Goal: Use online tool/utility: Utilize a website feature to perform a specific function

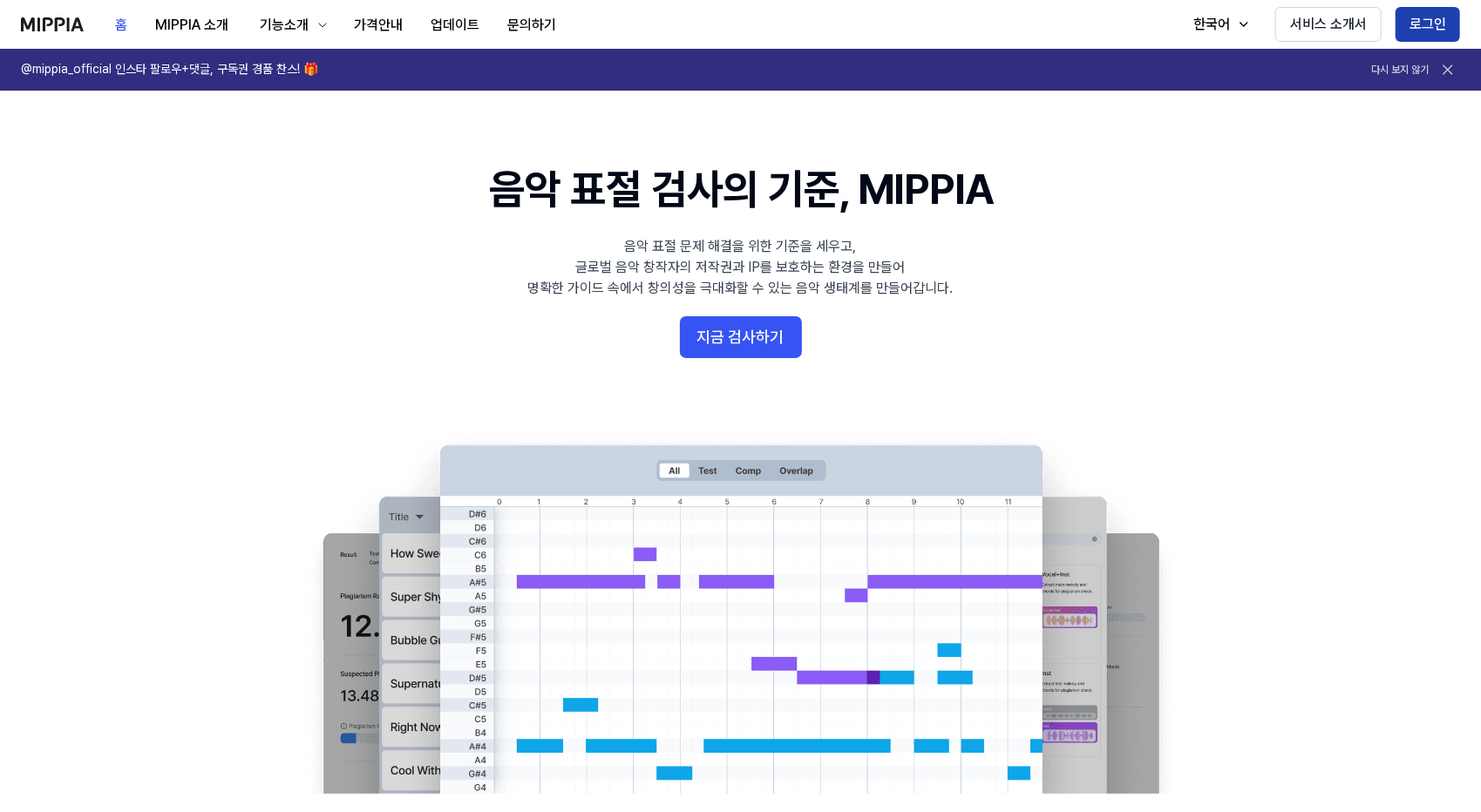
click at [1435, 17] on button "로그인" at bounding box center [1428, 24] width 64 height 35
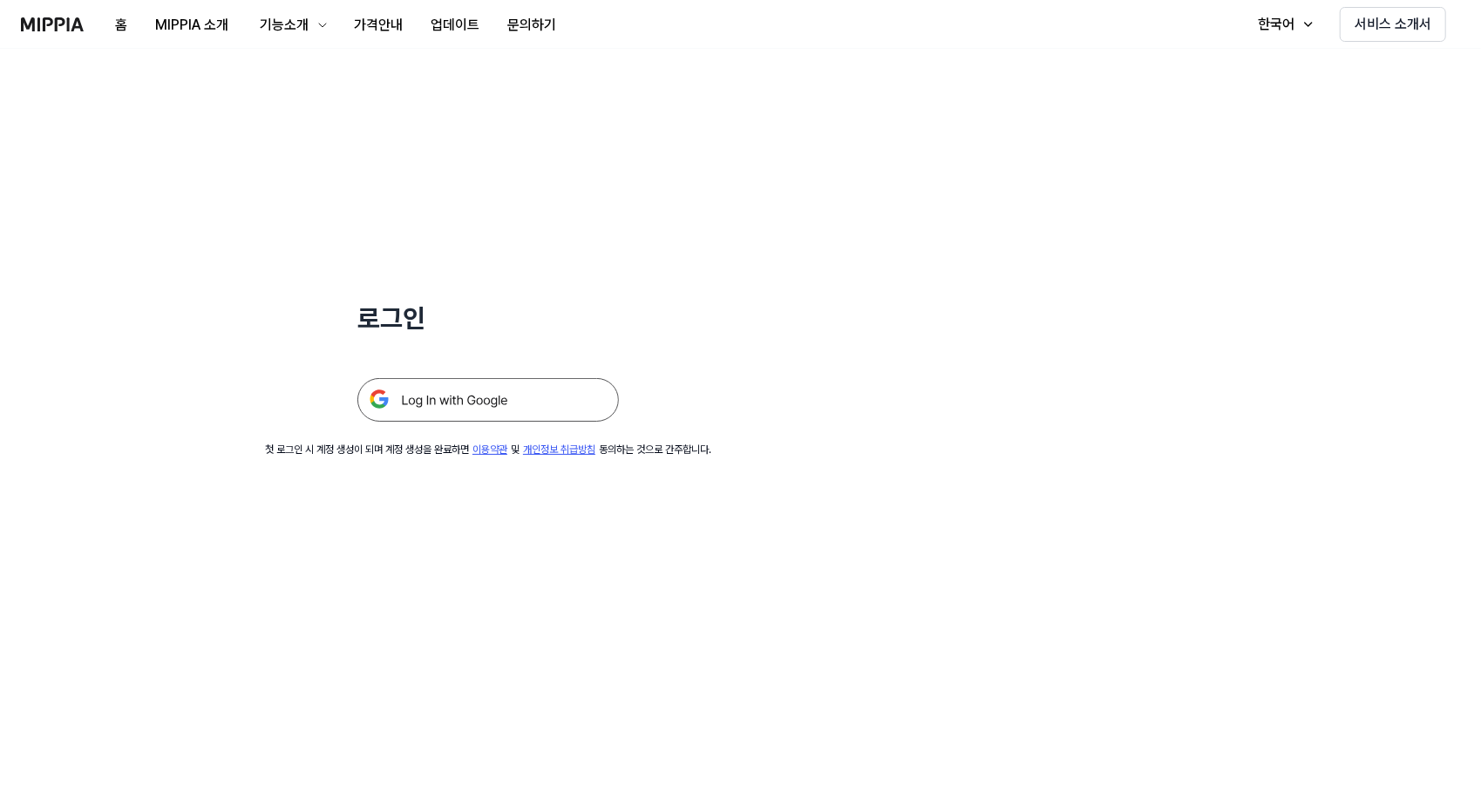
click at [445, 397] on img at bounding box center [488, 399] width 261 height 44
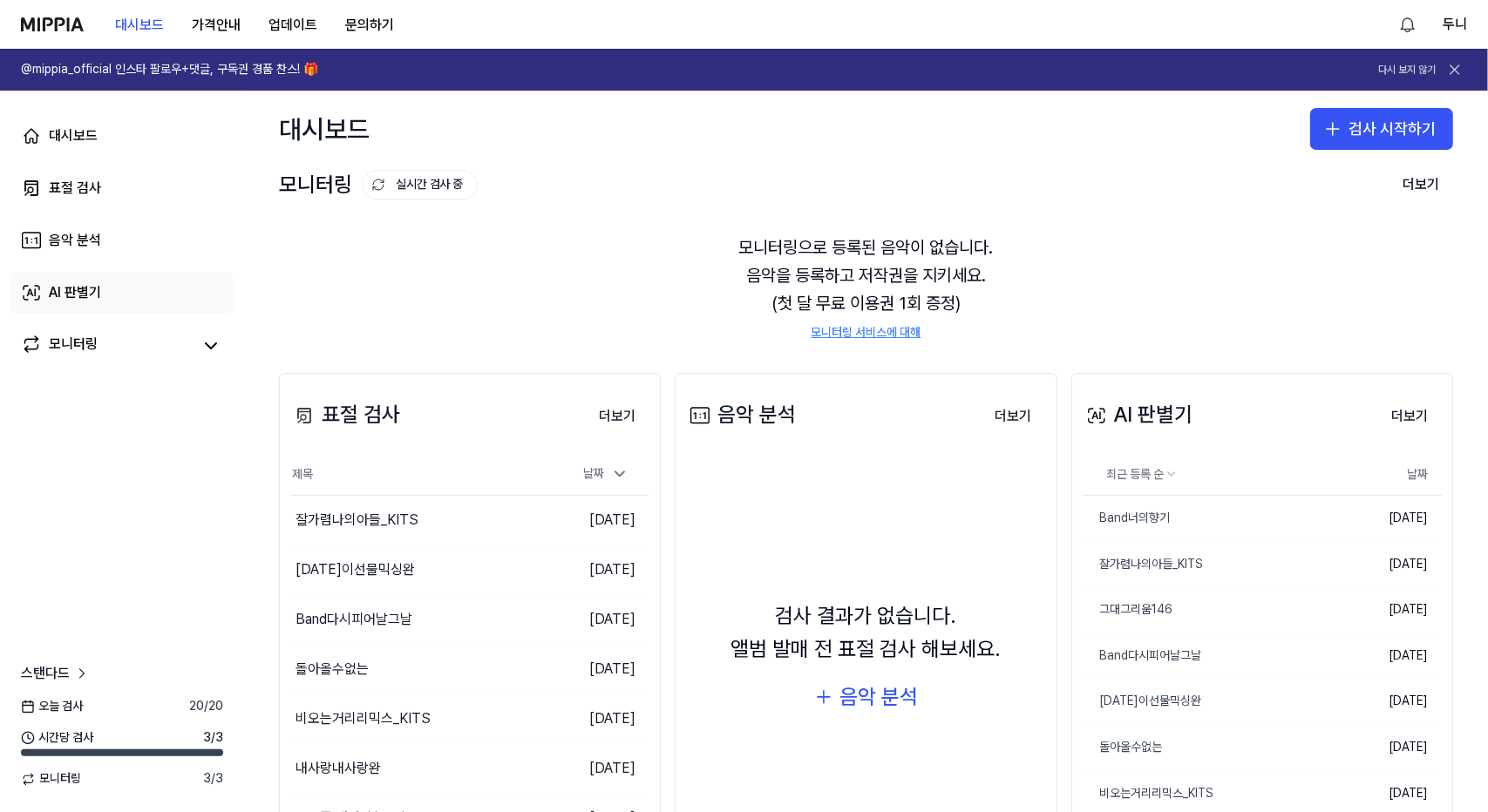
click at [75, 295] on div "AI 판별기" at bounding box center [75, 292] width 53 height 21
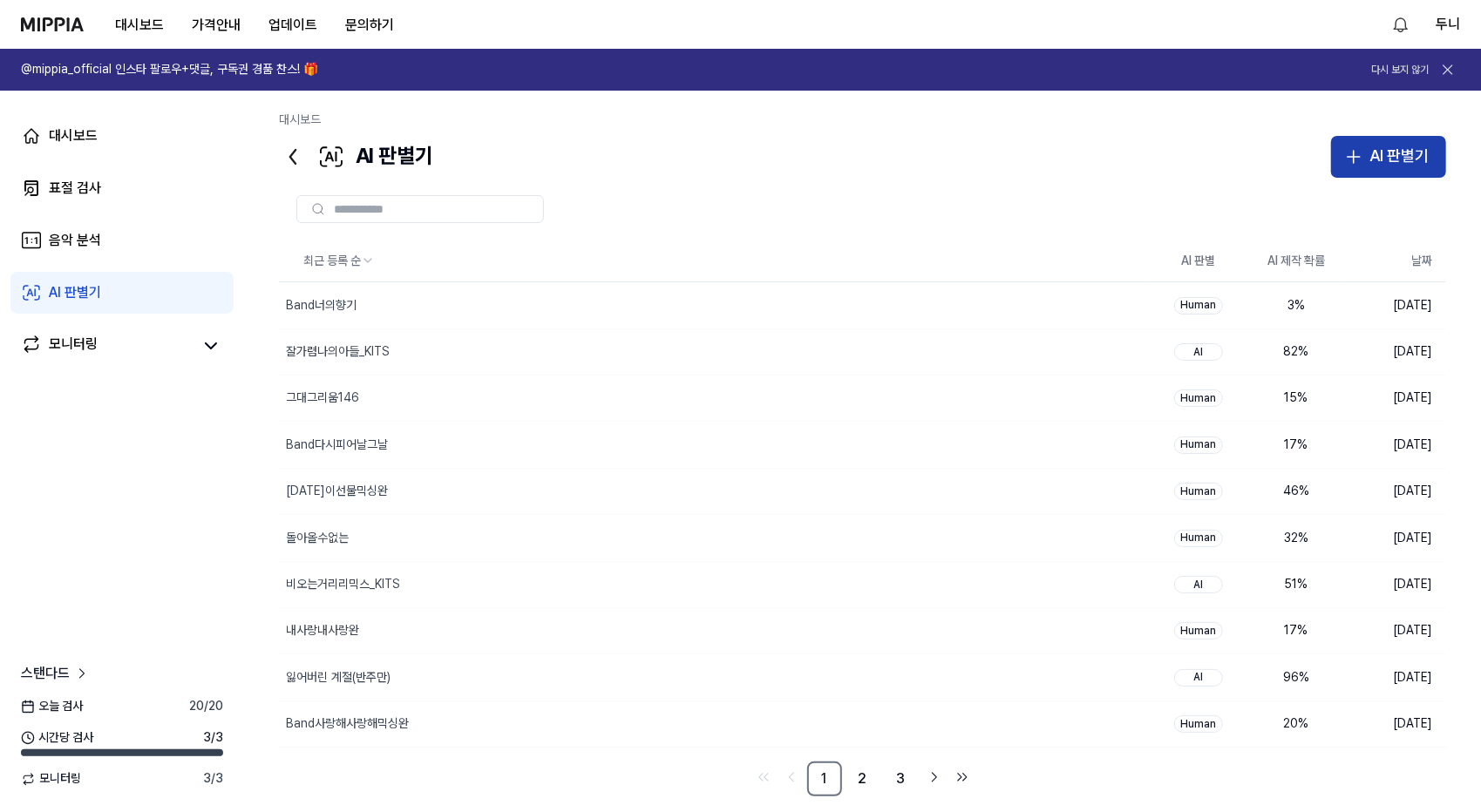
click at [1400, 152] on div "AI 판별기" at bounding box center [1399, 156] width 59 height 25
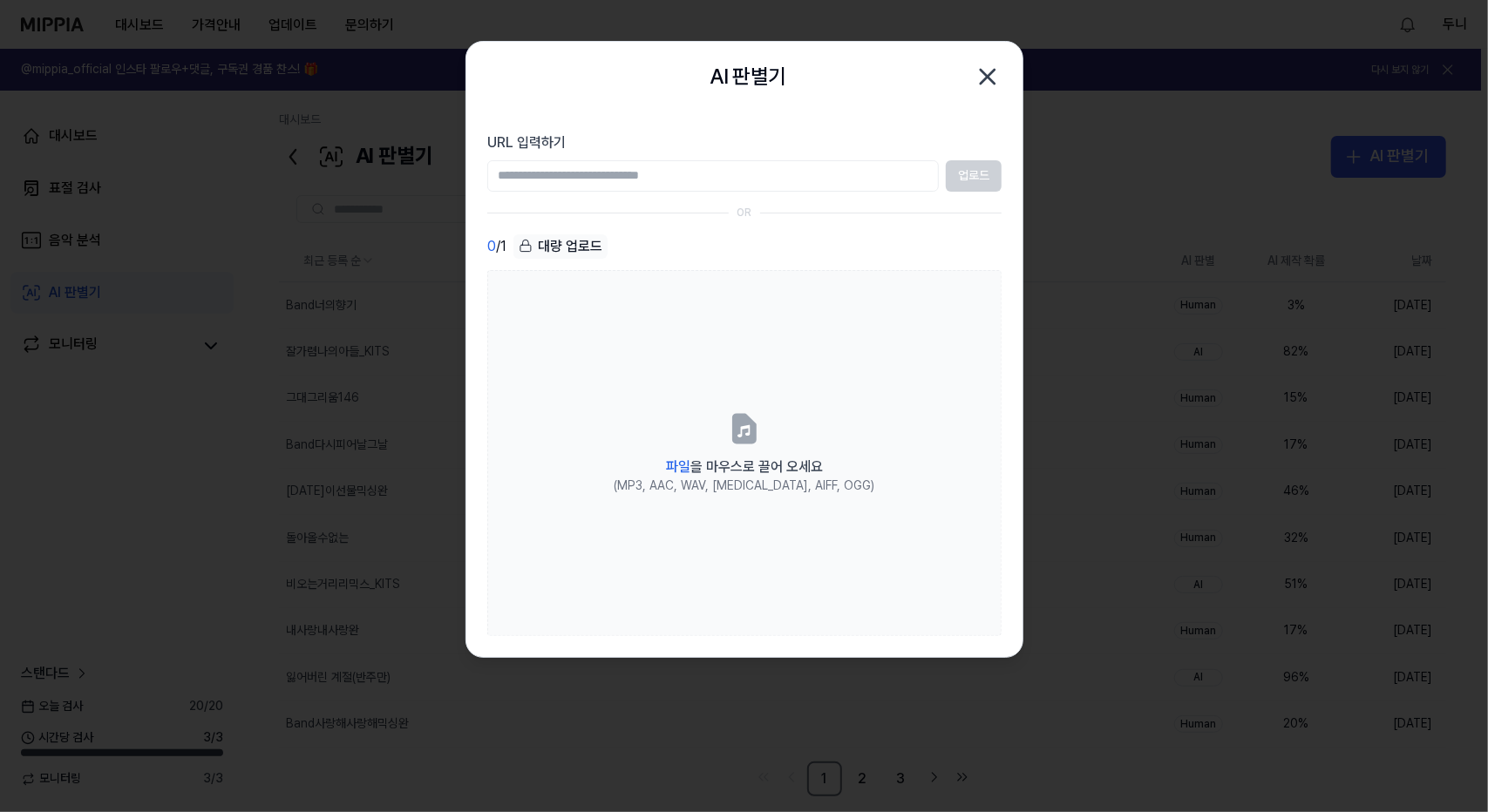
click at [977, 176] on div "업로드" at bounding box center [744, 176] width 514 height 31
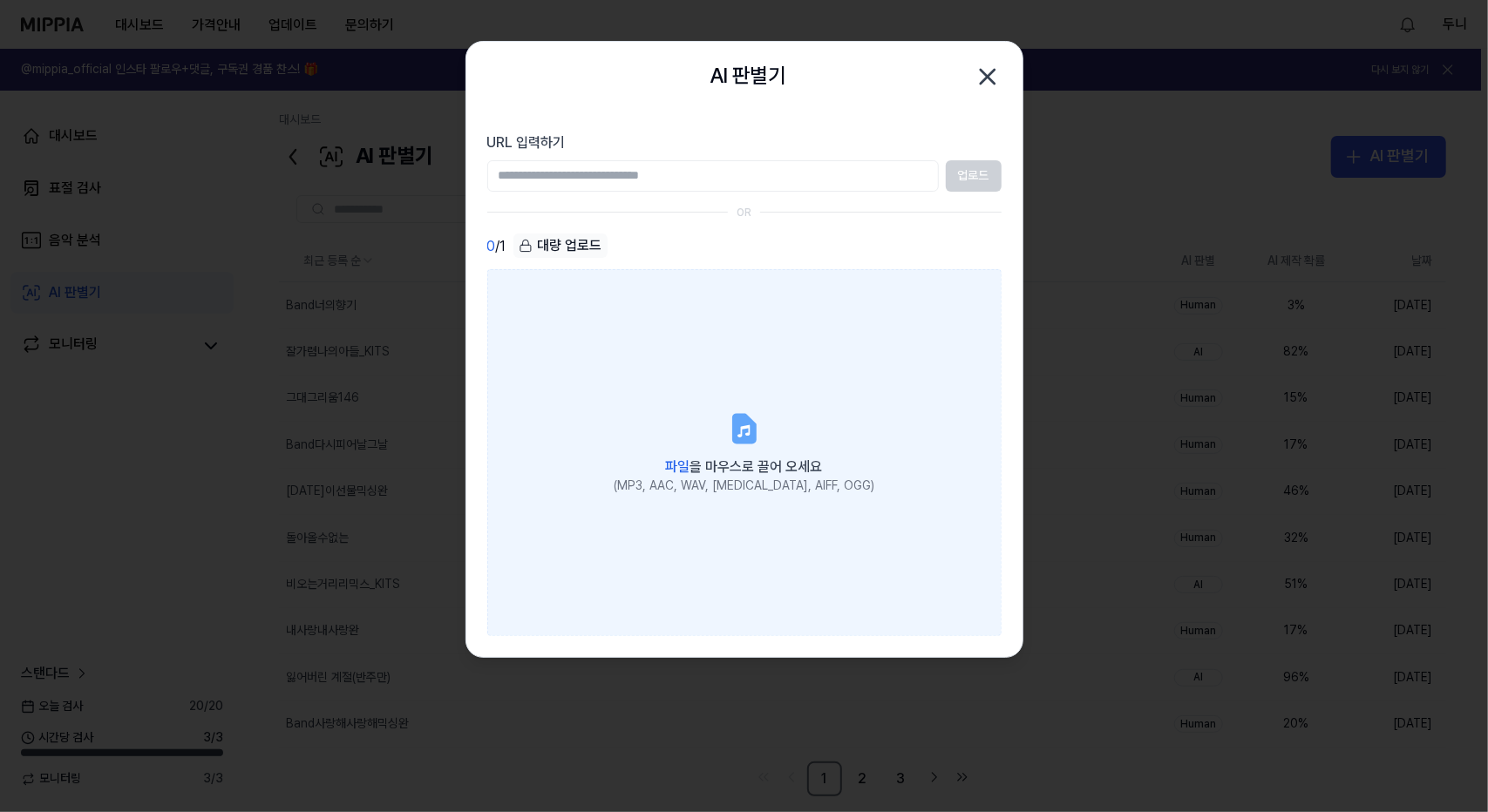
click at [728, 423] on icon at bounding box center [744, 429] width 35 height 35
click at [0, 0] on input "파일 을 마우스로 끌어 오세요 (MP3, AAC, WAV, FLAC, AIFF, OGG)" at bounding box center [0, 0] width 0 height 0
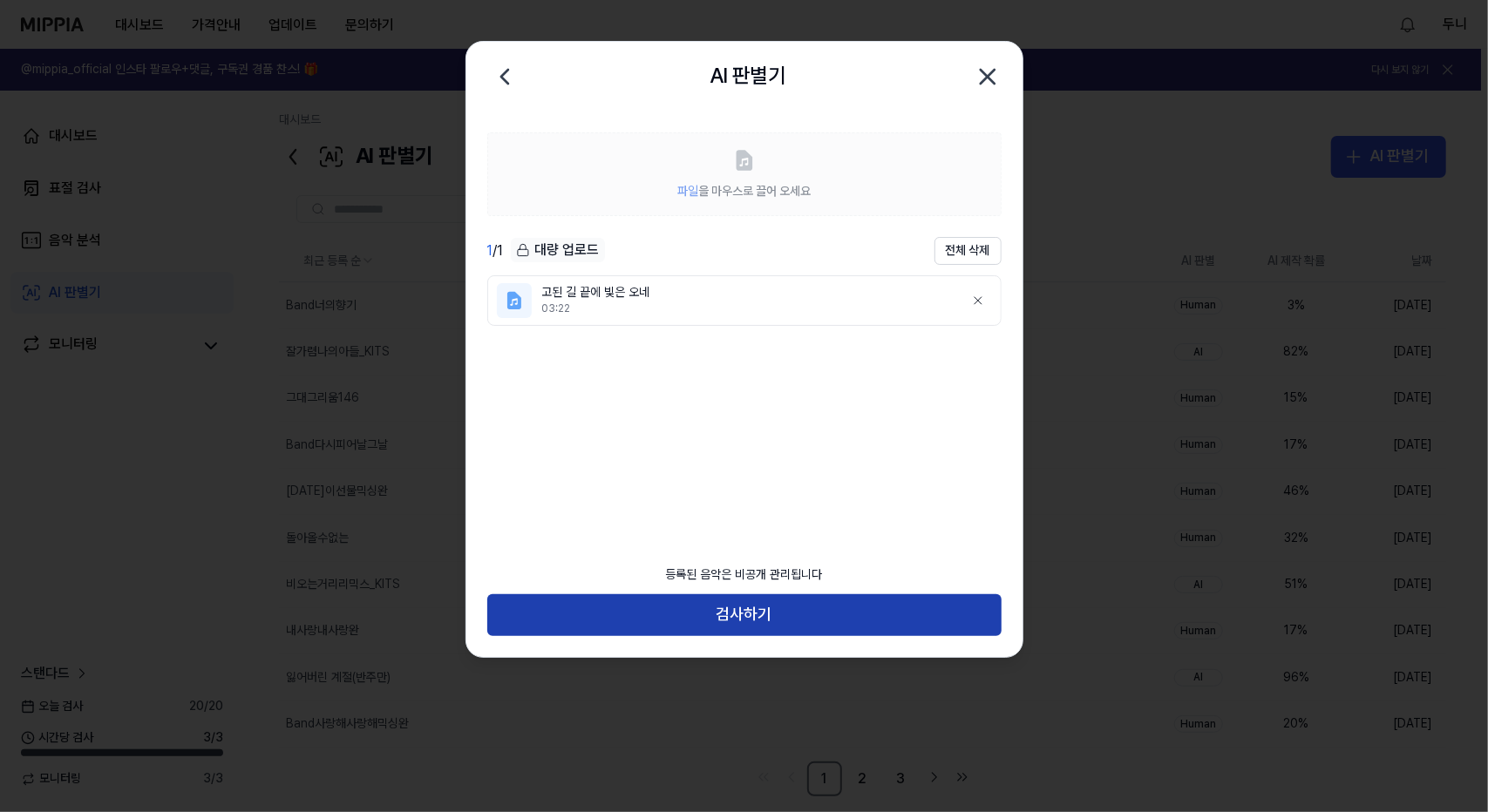
click at [749, 613] on button "검사하기" at bounding box center [744, 615] width 514 height 42
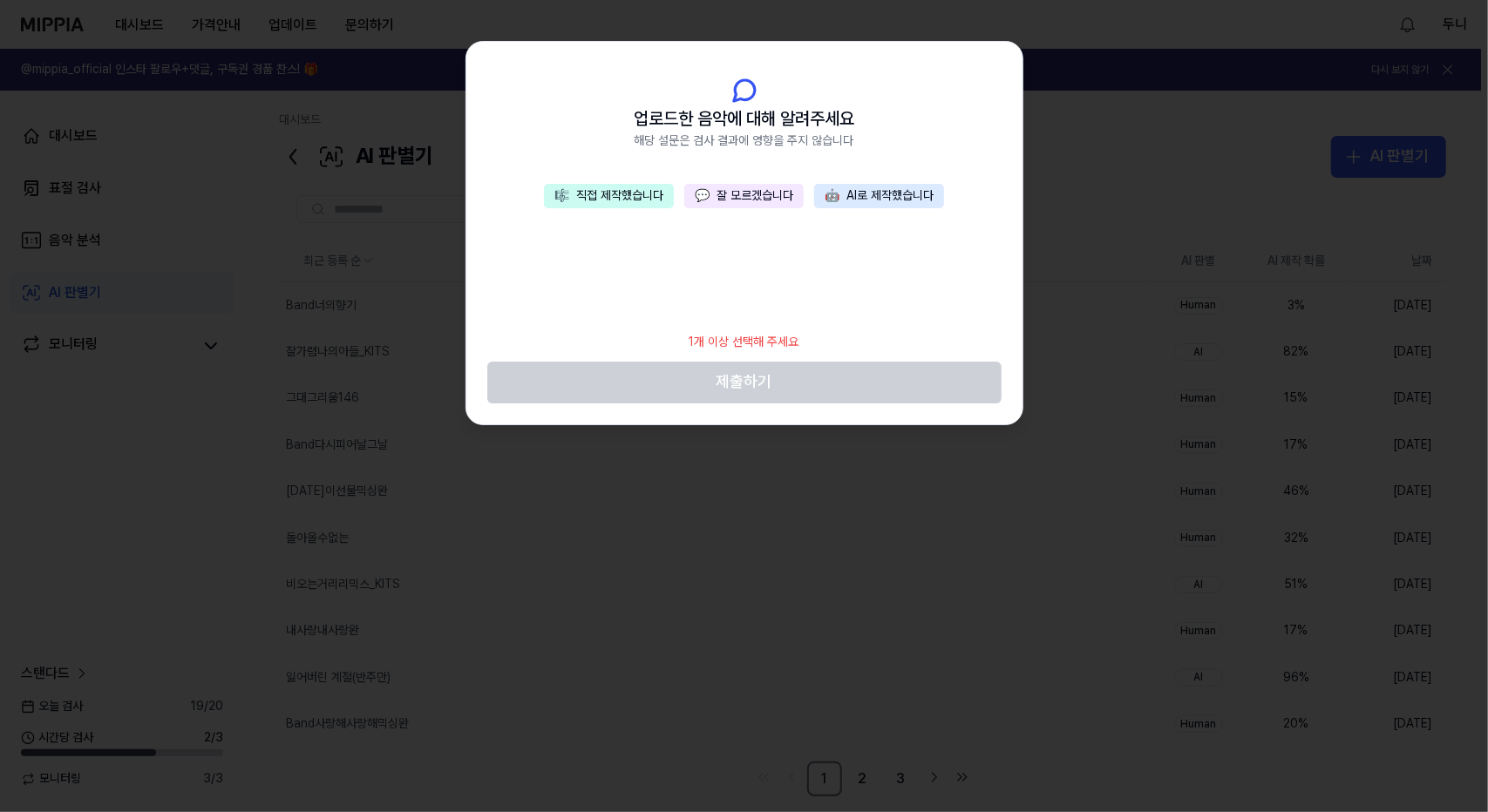
click at [750, 184] on button "💬 잘 모르겠습니다" at bounding box center [744, 195] width 119 height 24
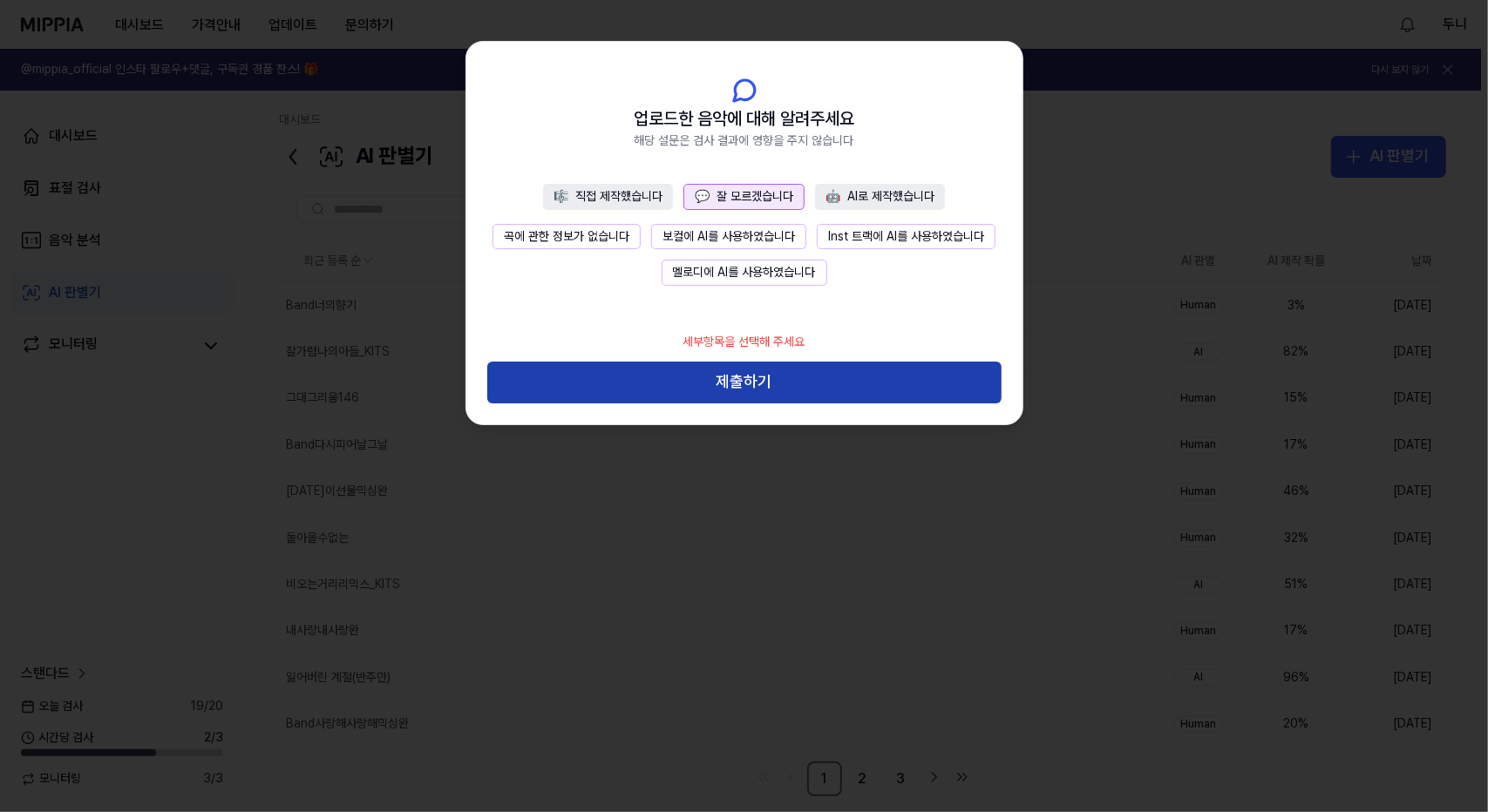
click at [783, 373] on button "제출하기" at bounding box center [744, 382] width 514 height 42
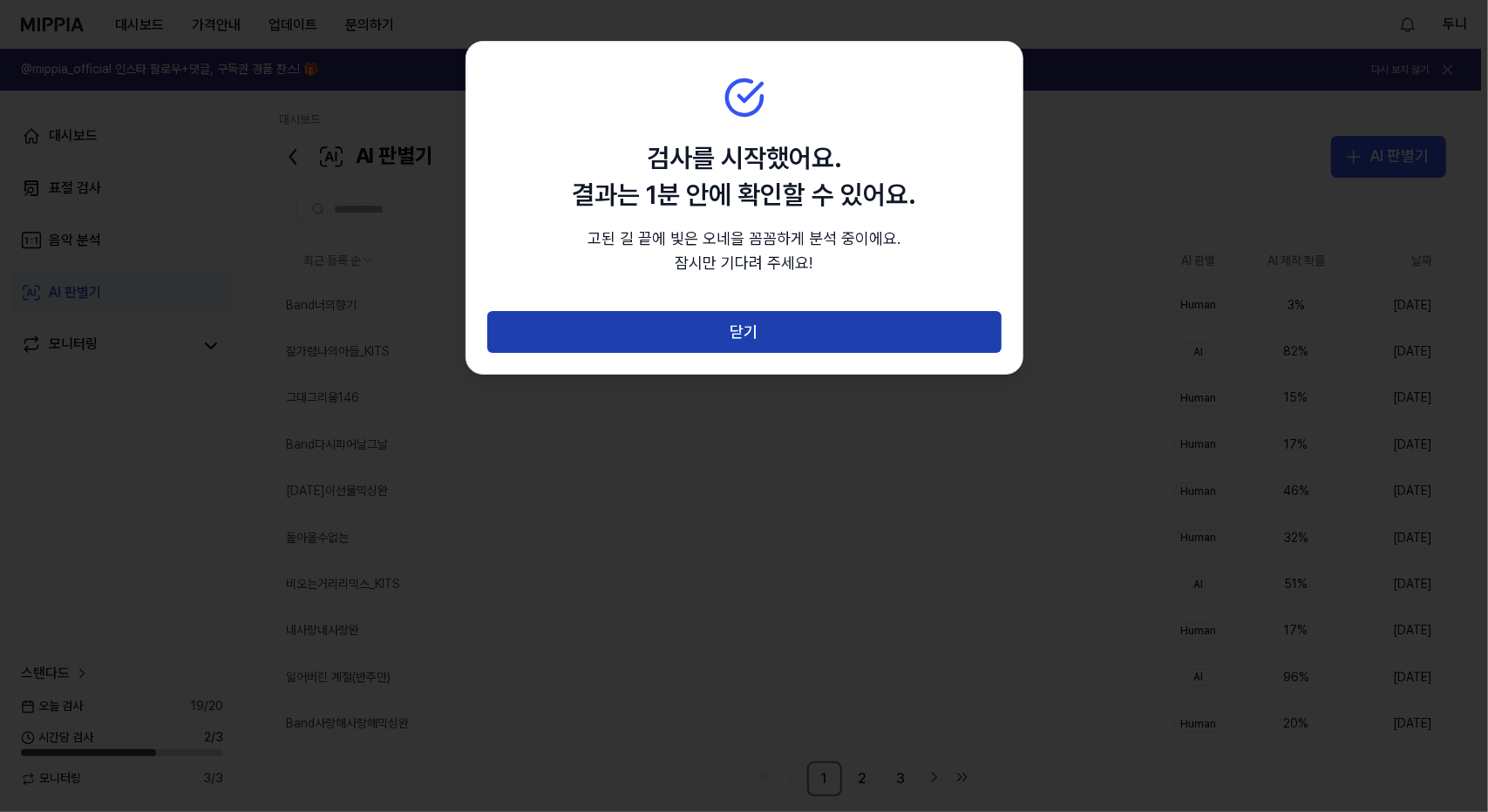
click at [775, 340] on button "닫기" at bounding box center [744, 332] width 514 height 42
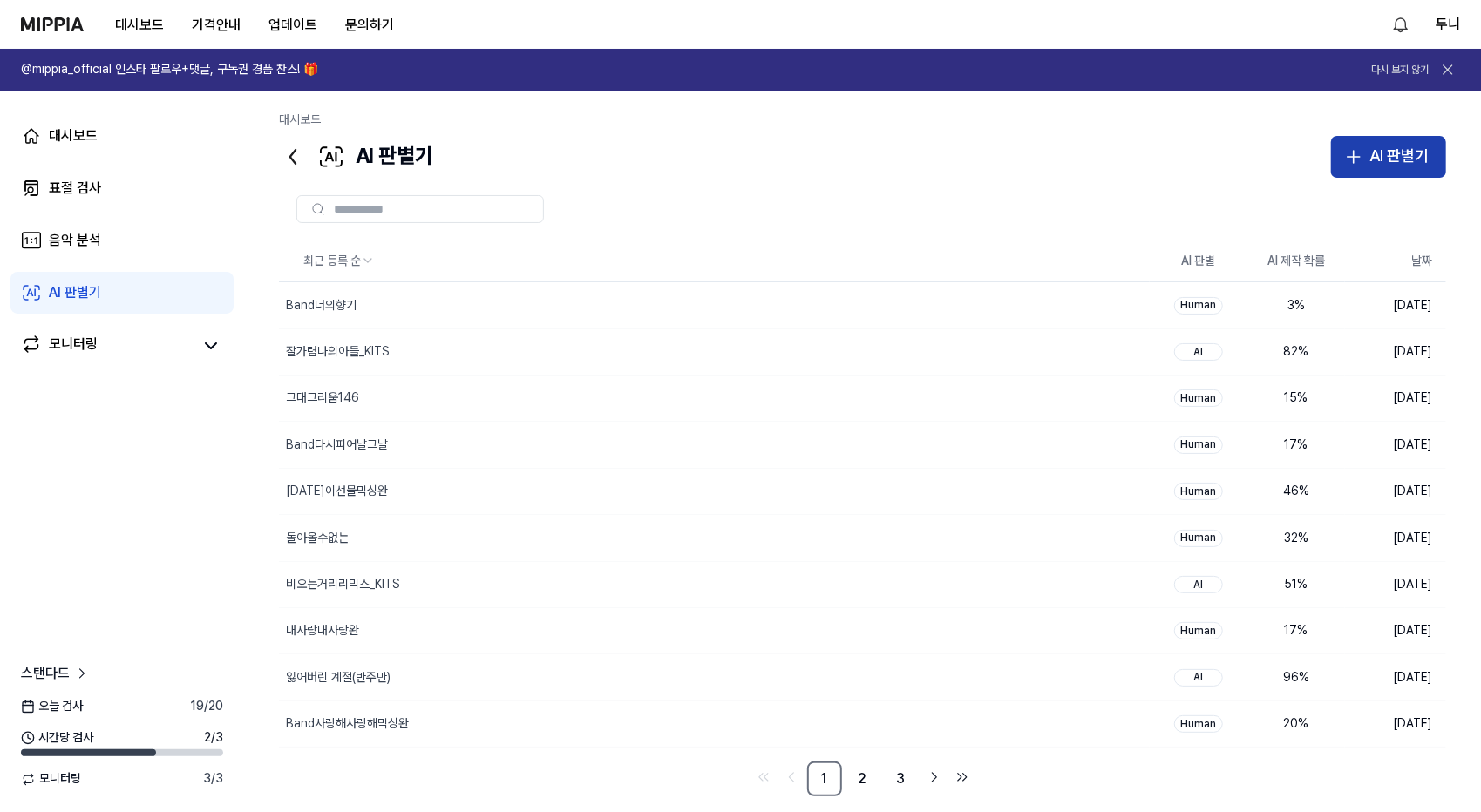
click at [1393, 158] on div "AI 판별기" at bounding box center [1399, 156] width 59 height 25
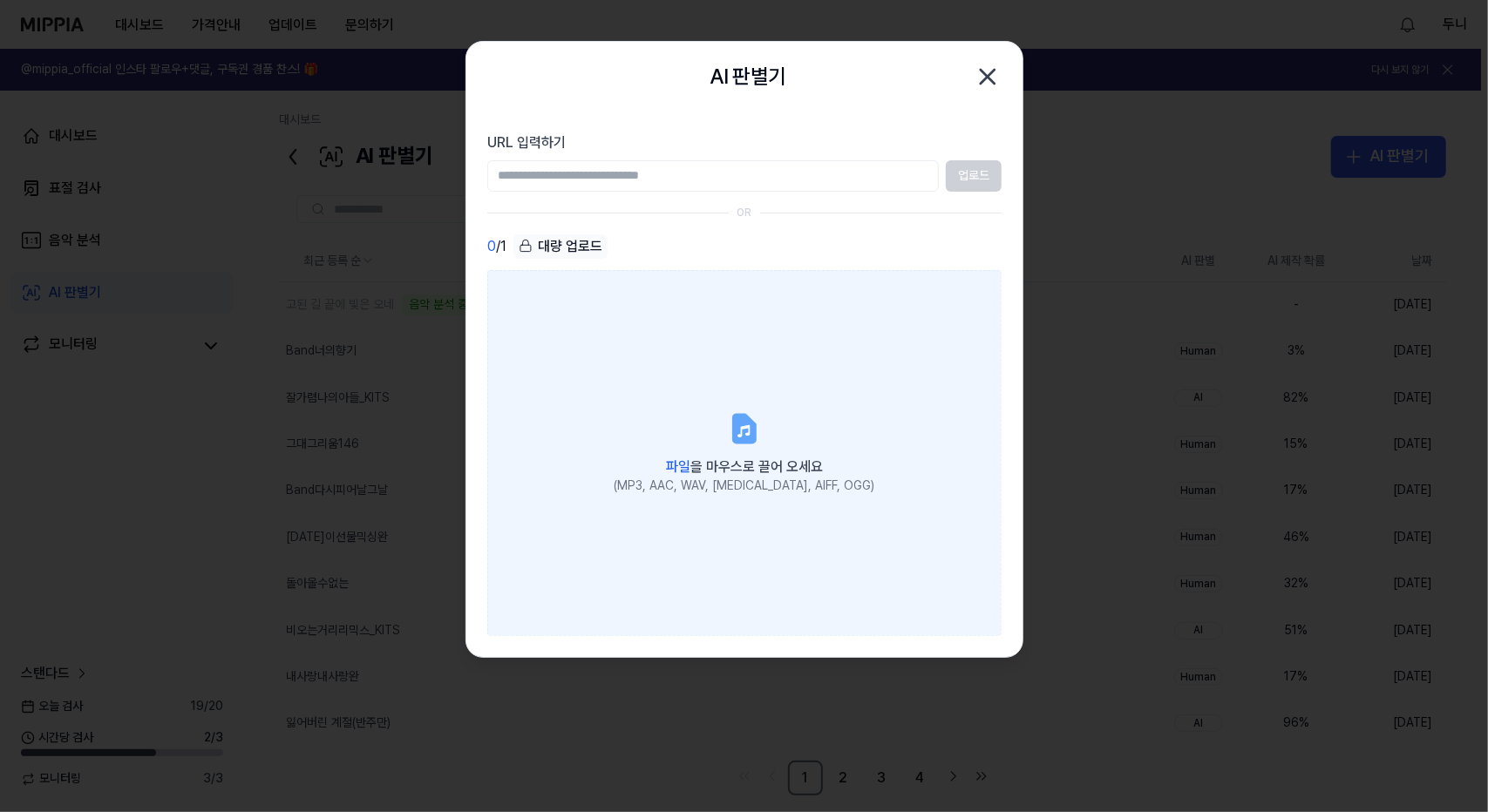
click at [752, 434] on icon at bounding box center [743, 428] width 21 height 27
click at [0, 0] on input "파일 을 마우스로 끌어 오세요 (MP3, AAC, WAV, FLAC, AIFF, OGG)" at bounding box center [0, 0] width 0 height 0
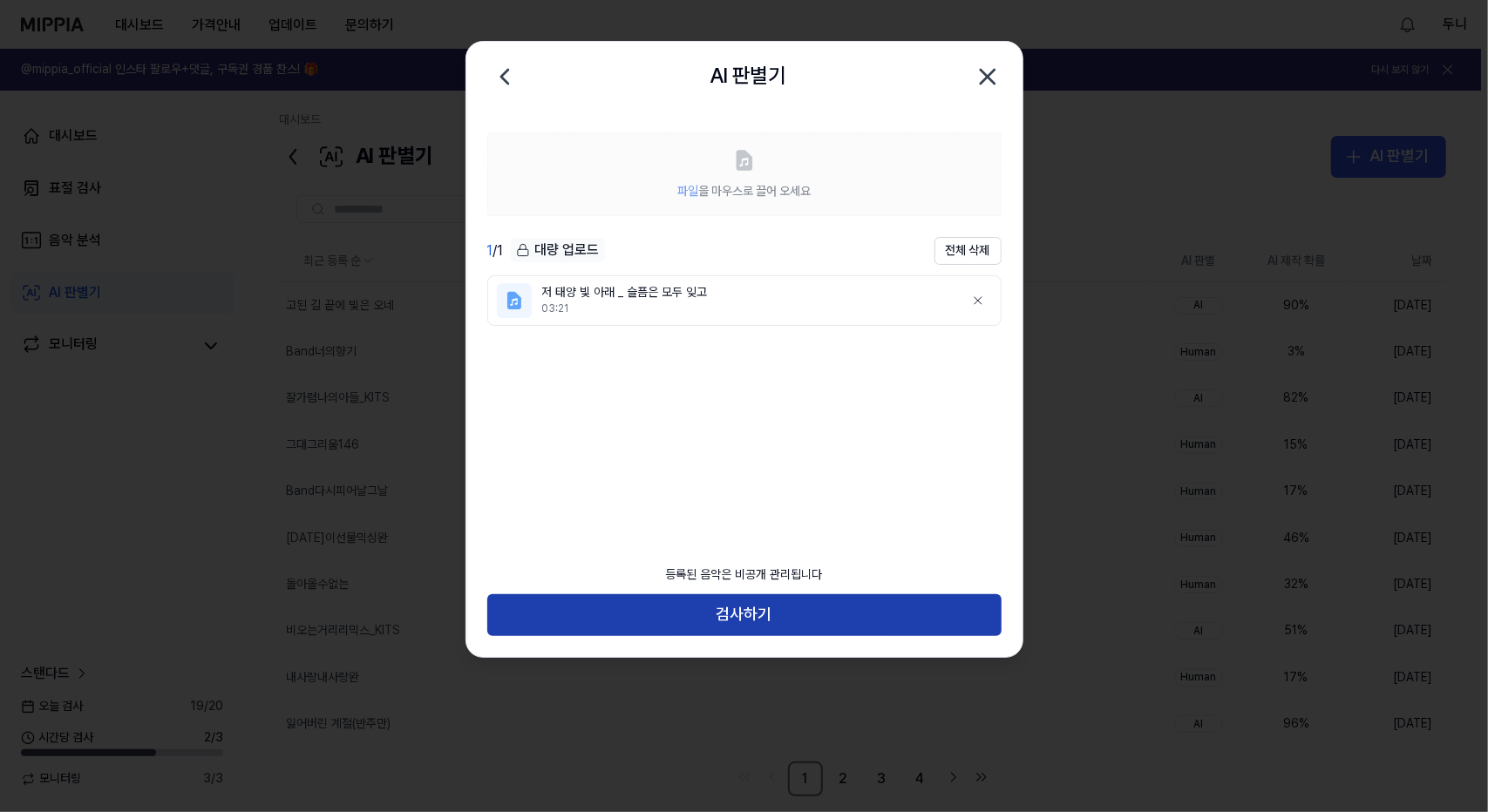
click at [767, 617] on button "검사하기" at bounding box center [744, 615] width 514 height 42
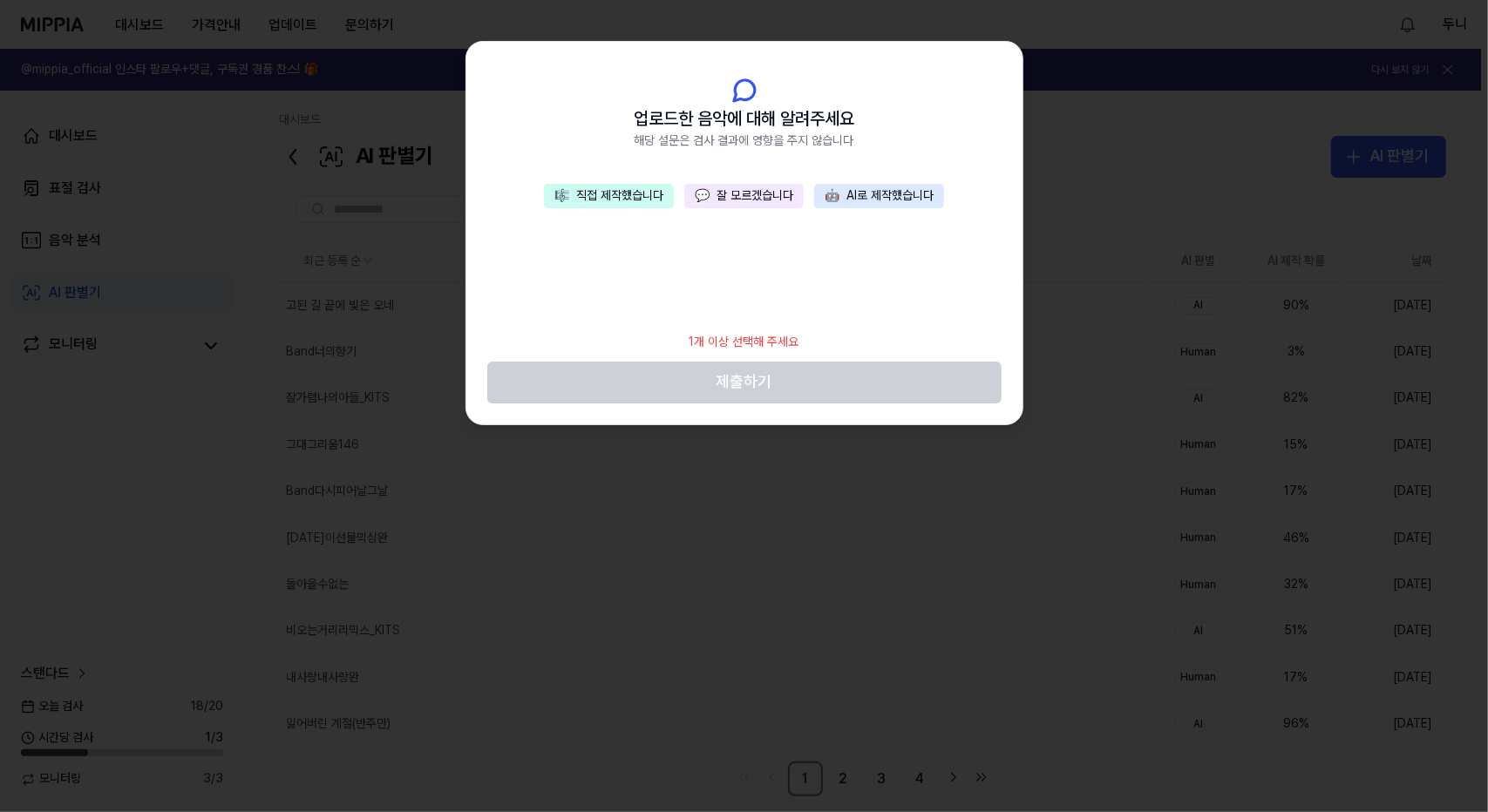
click at [757, 201] on button "💬 잘 모르겠습니다" at bounding box center [744, 195] width 119 height 24
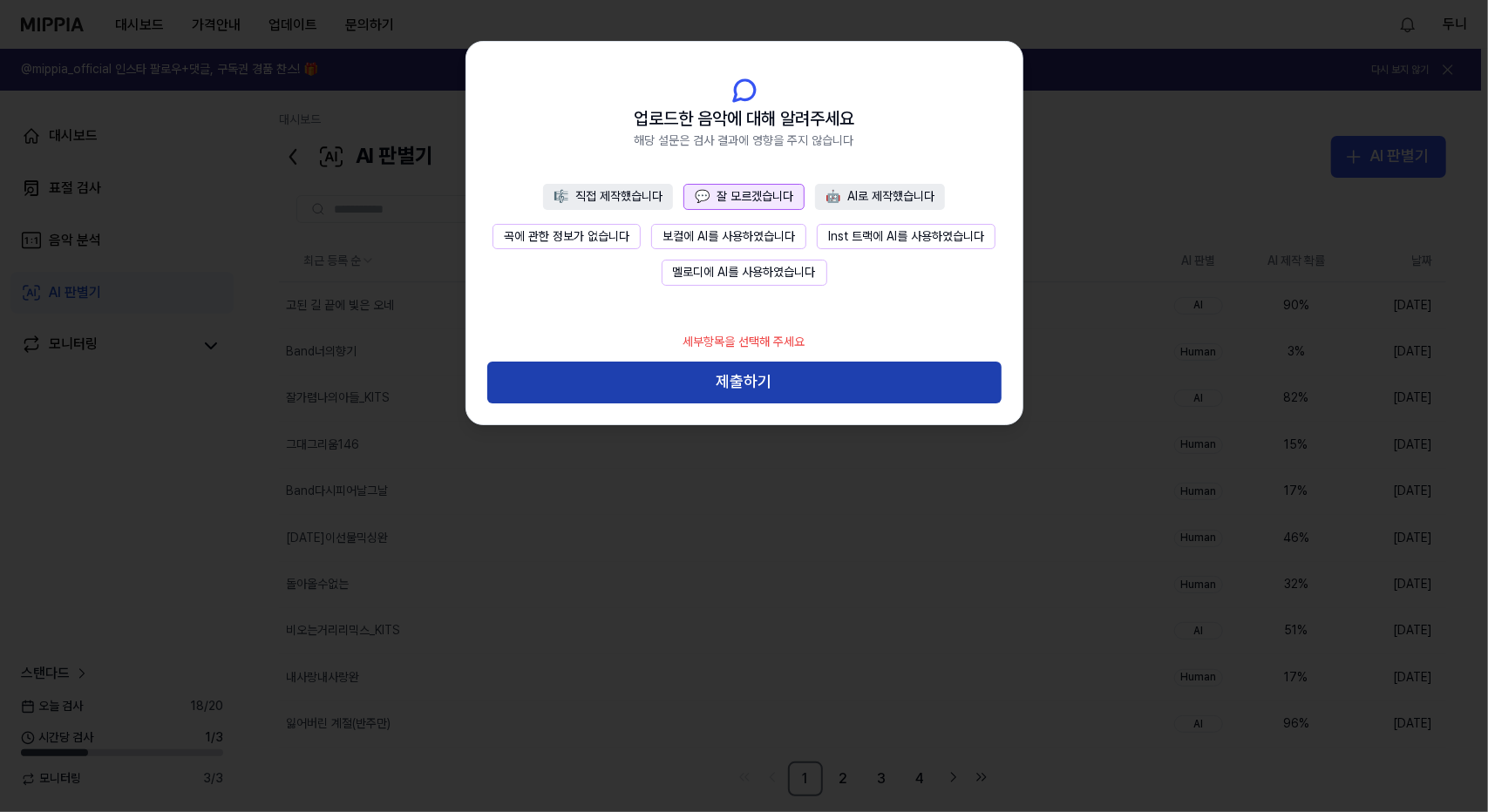
click at [752, 382] on button "제출하기" at bounding box center [744, 382] width 514 height 42
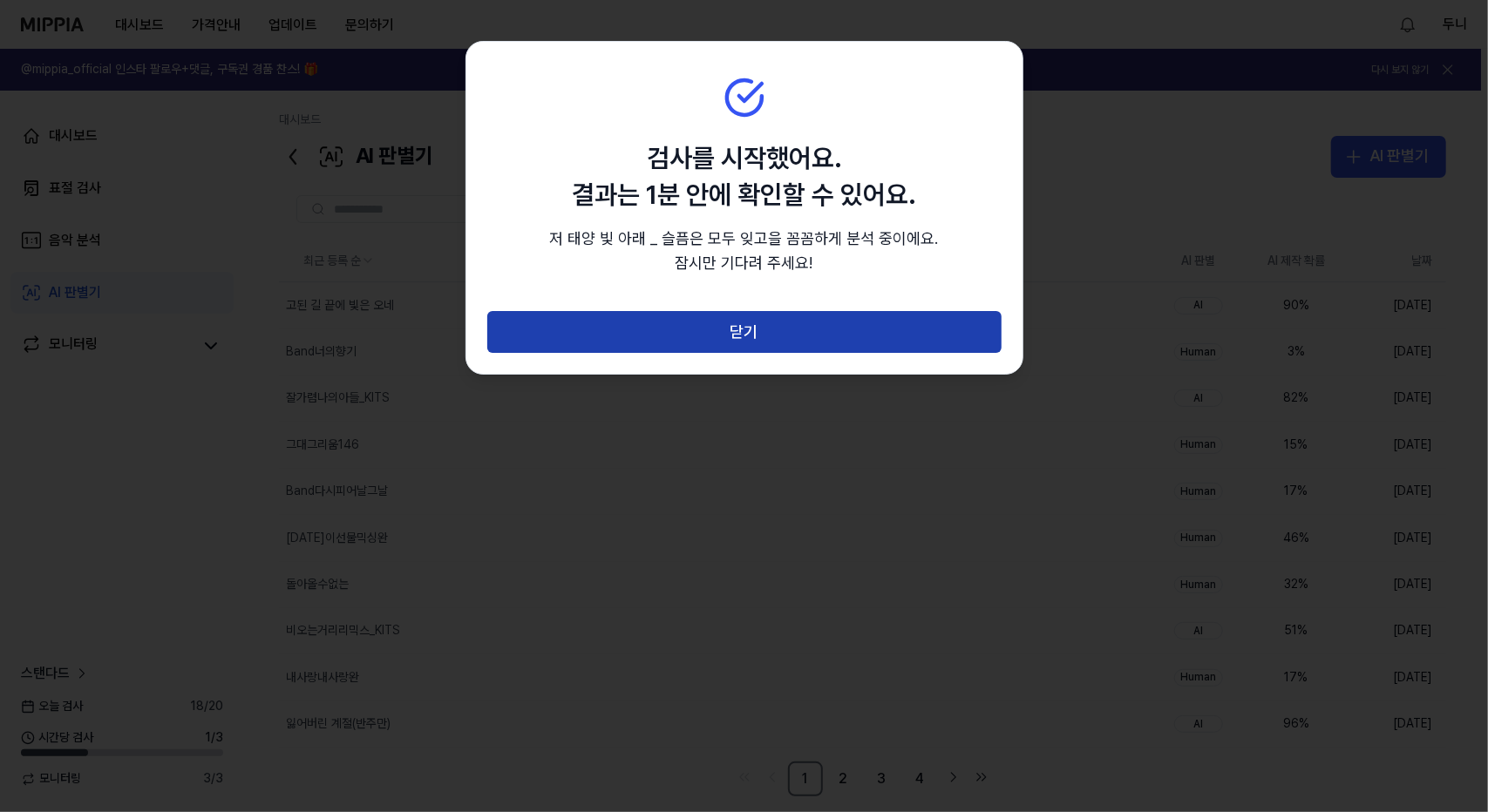
click at [781, 338] on button "닫기" at bounding box center [744, 332] width 514 height 42
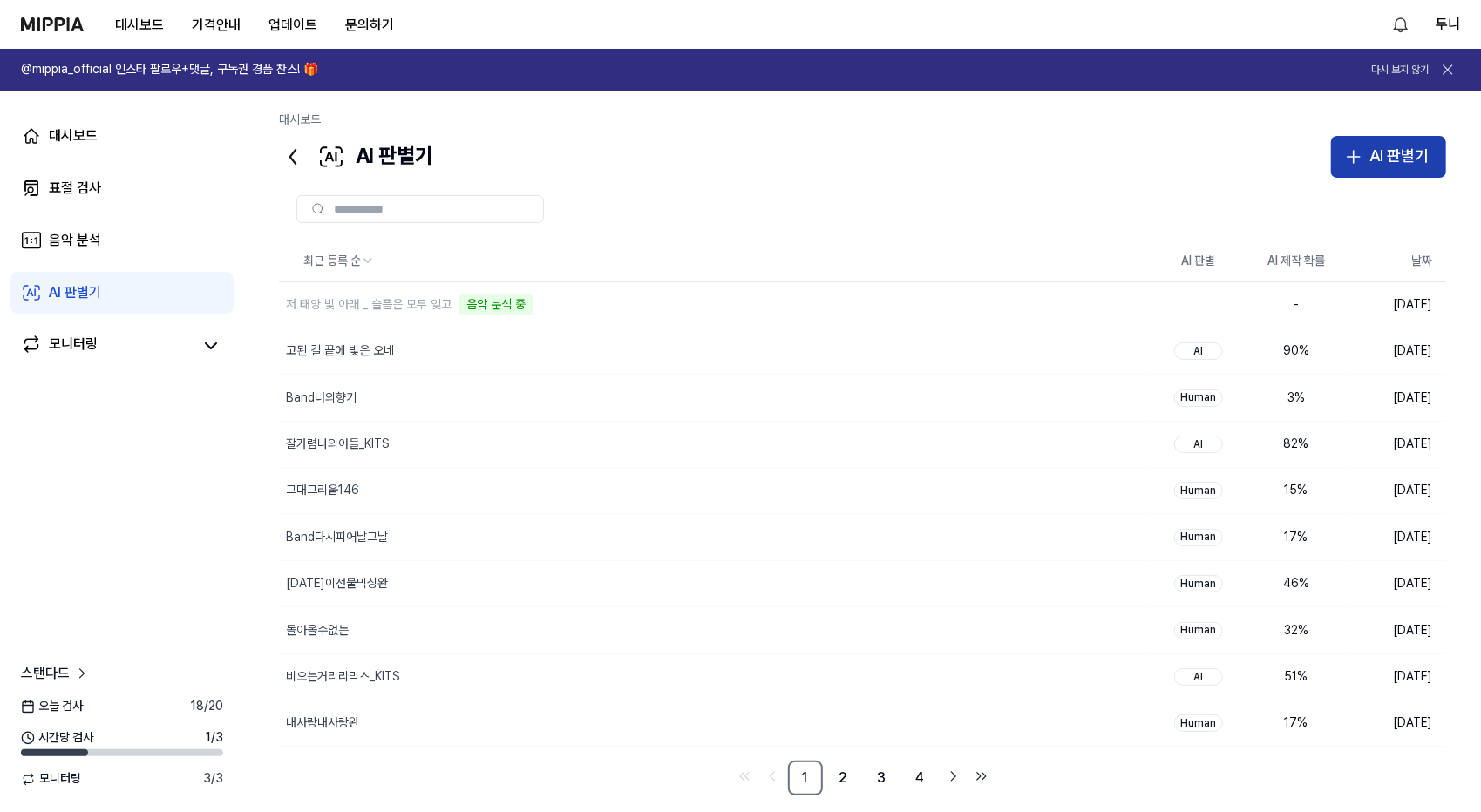
click at [1386, 148] on div "AI 판별기" at bounding box center [1399, 156] width 59 height 25
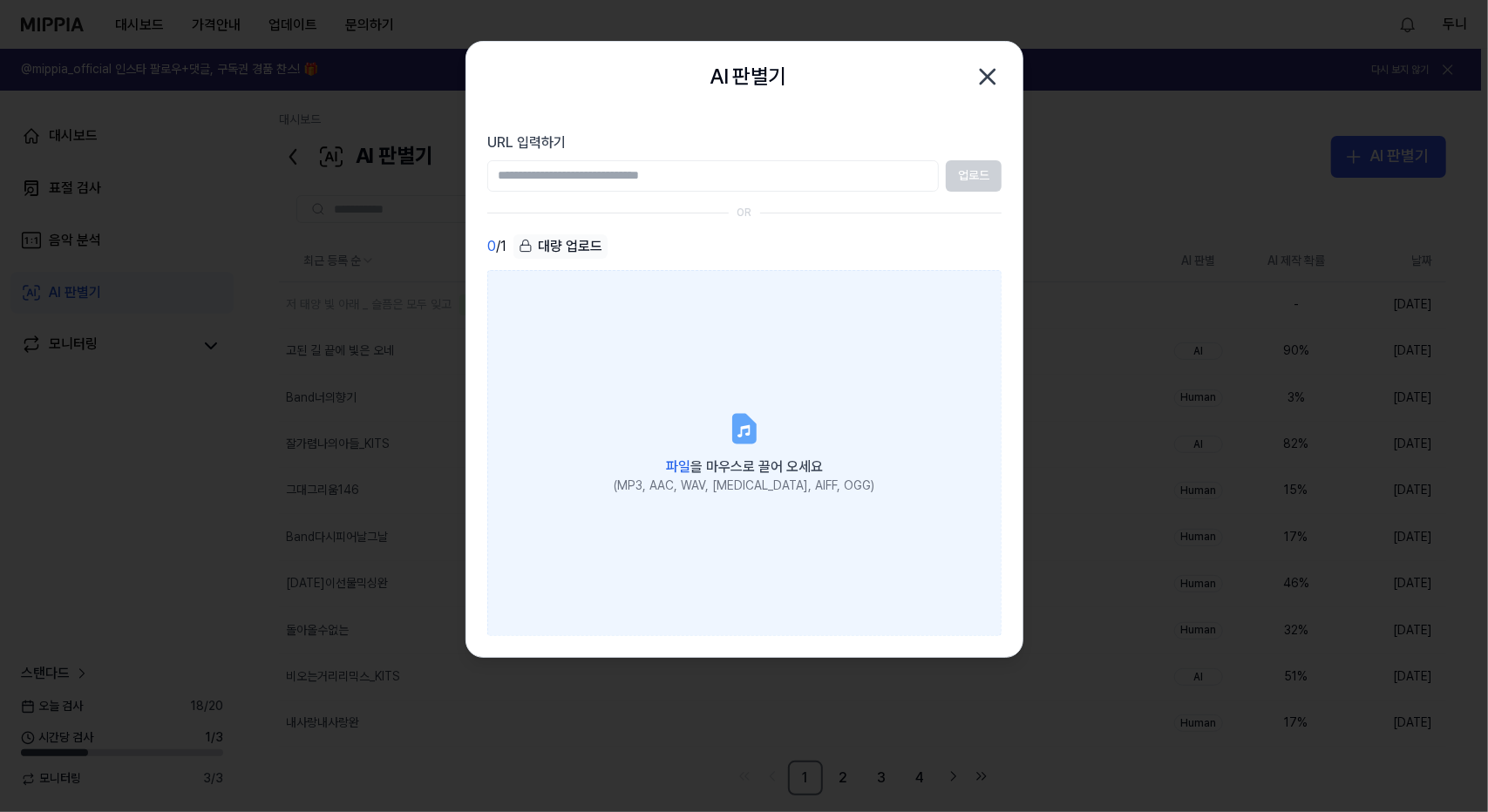
click at [745, 431] on icon at bounding box center [743, 428] width 21 height 27
click at [0, 0] on input "파일 을 마우스로 끌어 오세요 (MP3, AAC, WAV, FLAC, AIFF, OGG)" at bounding box center [0, 0] width 0 height 0
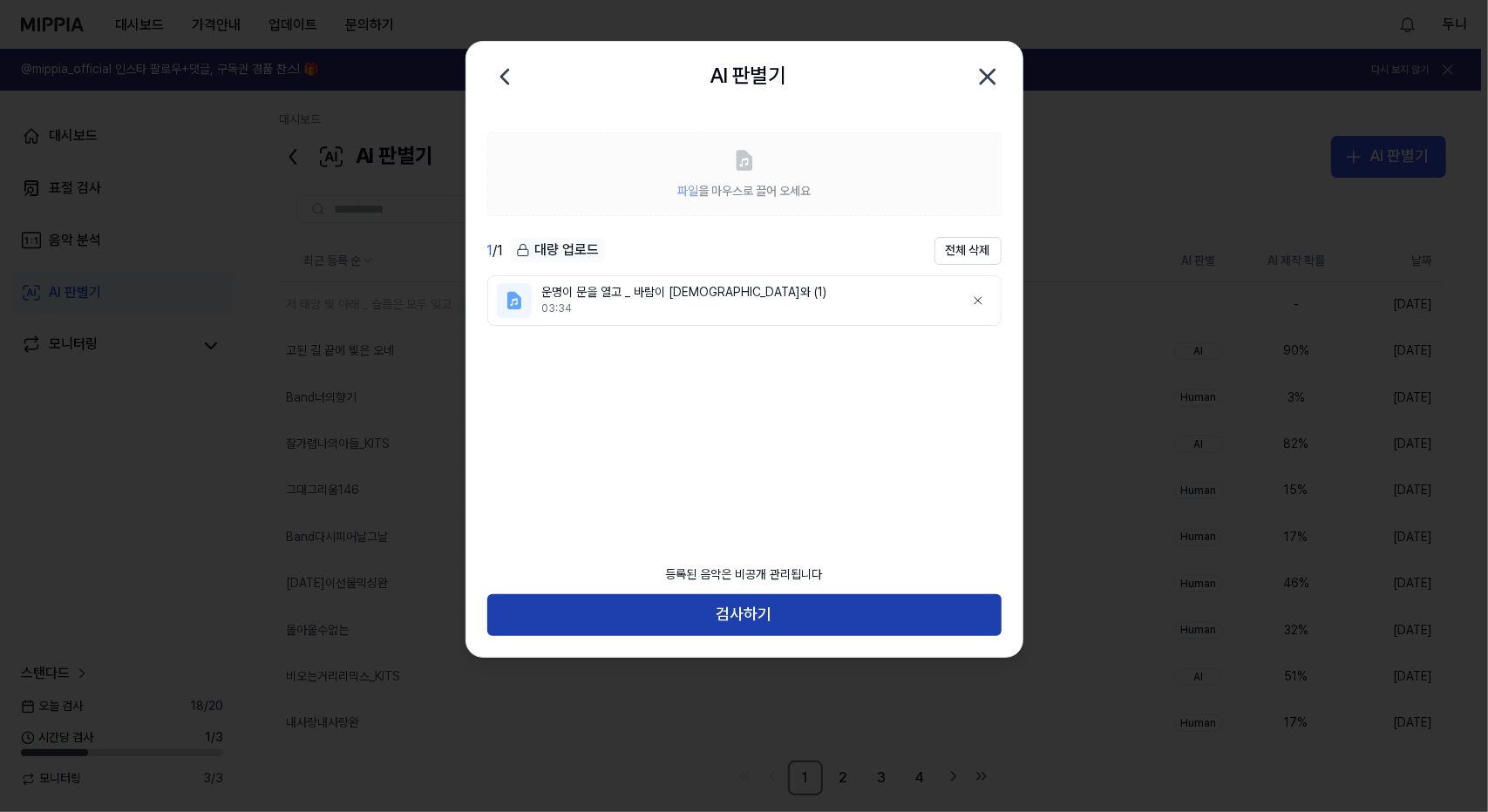
click at [750, 614] on button "검사하기" at bounding box center [744, 615] width 514 height 42
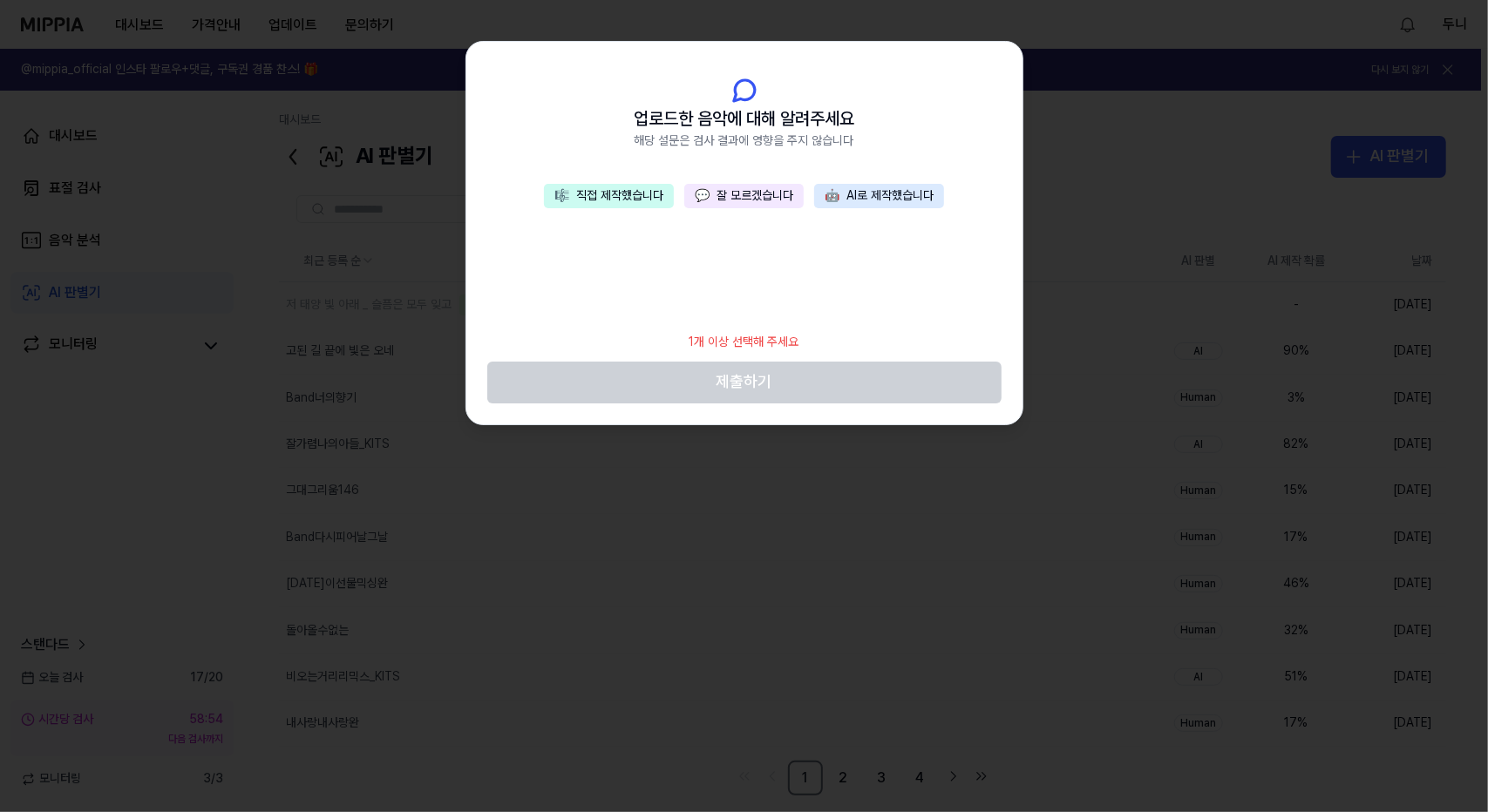
click at [757, 197] on button "💬 잘 모르겠습니다" at bounding box center [744, 195] width 119 height 24
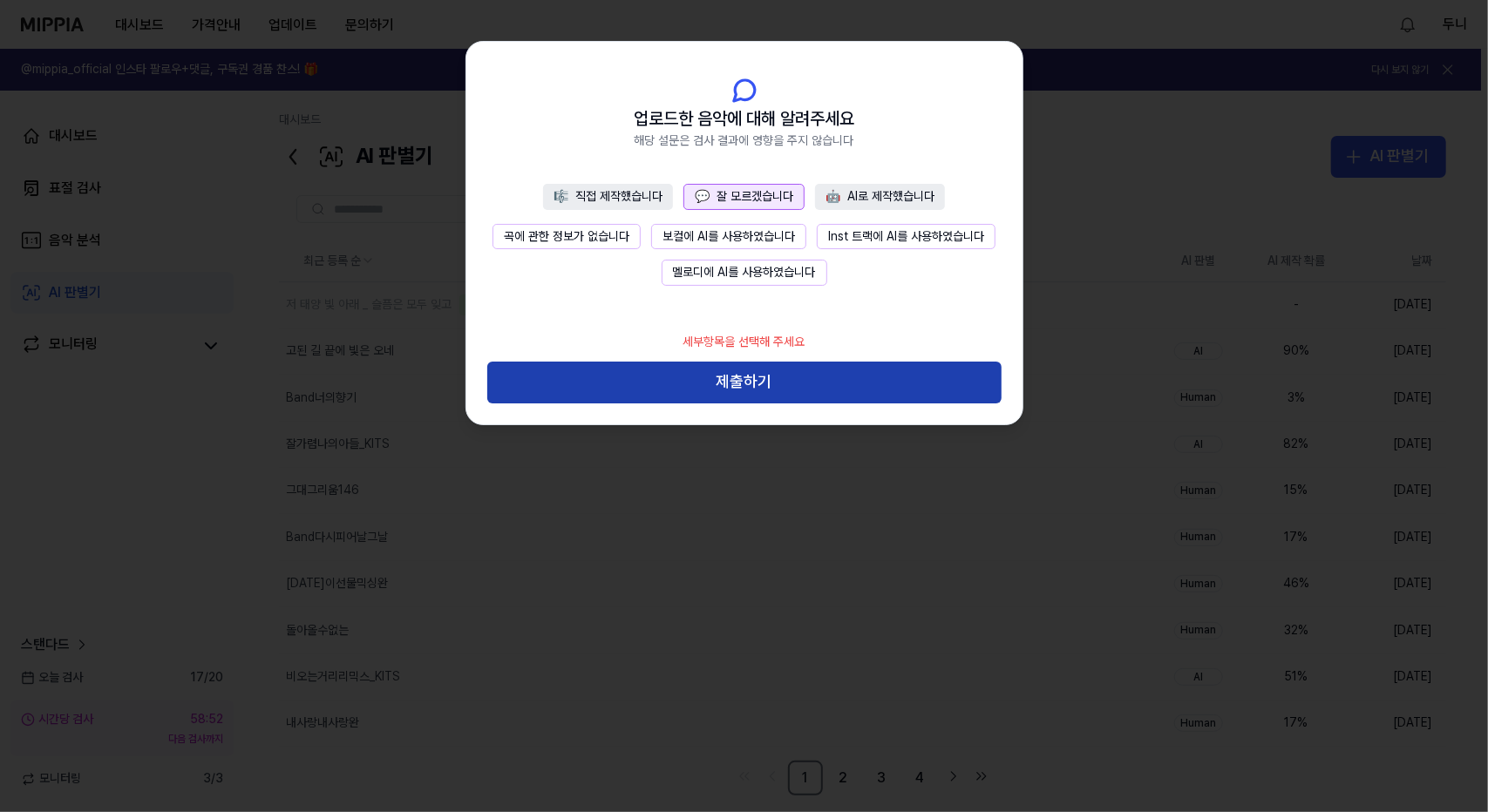
click at [760, 380] on button "제출하기" at bounding box center [744, 382] width 514 height 42
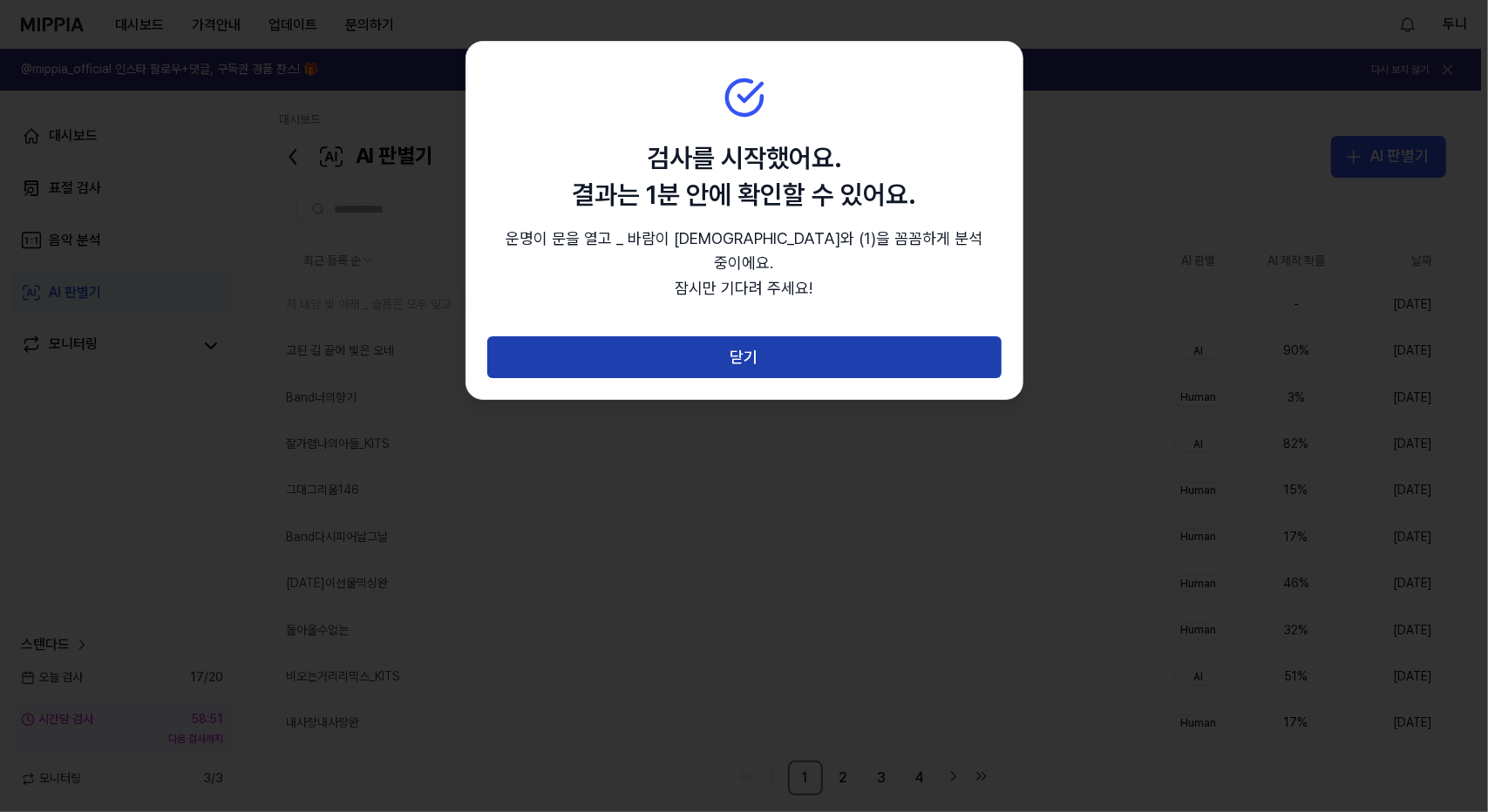
click at [755, 336] on button "닫기" at bounding box center [744, 357] width 514 height 42
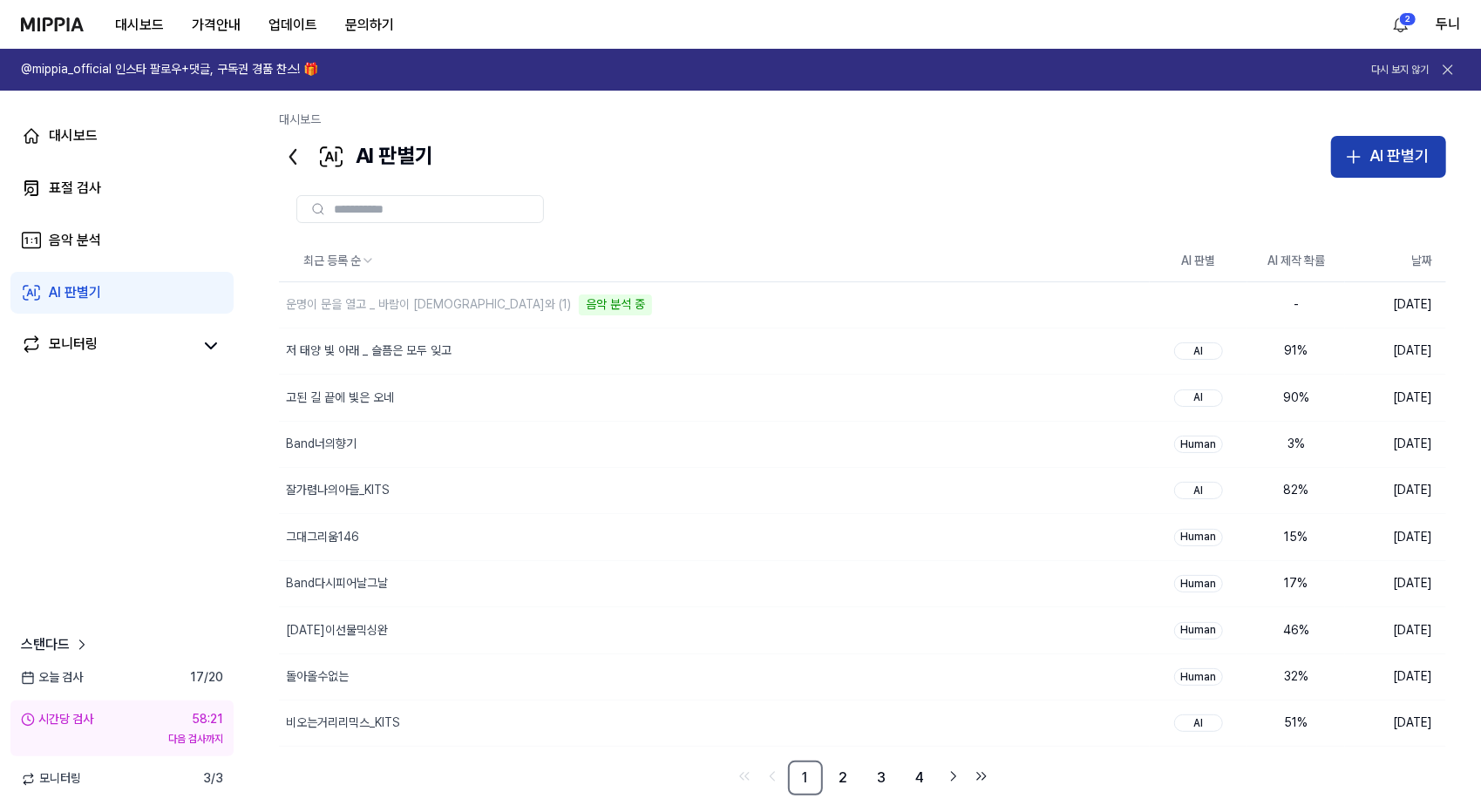
click at [1403, 155] on div "AI 판별기" at bounding box center [1399, 156] width 59 height 25
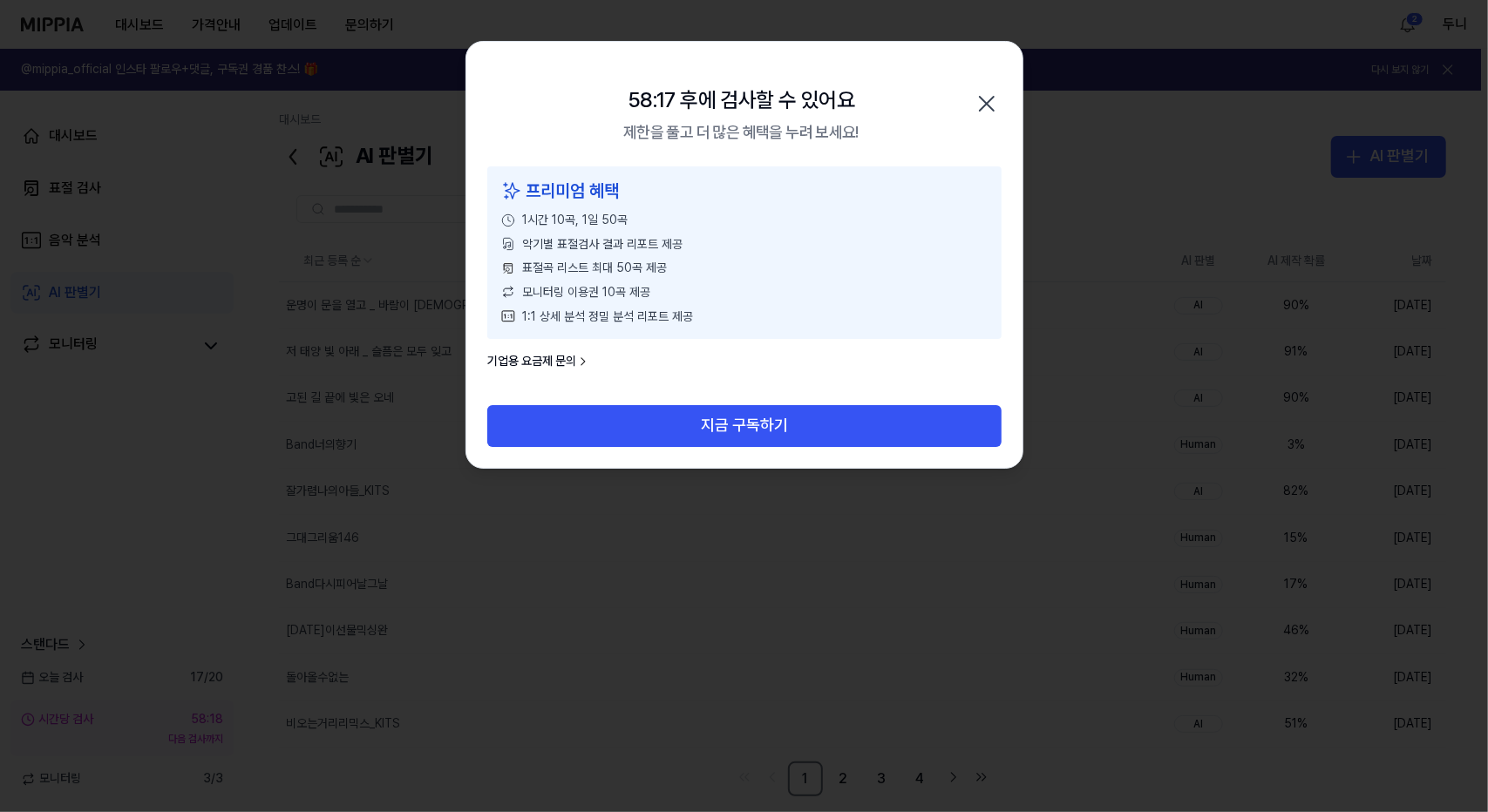
click at [999, 97] on icon "button" at bounding box center [986, 103] width 28 height 28
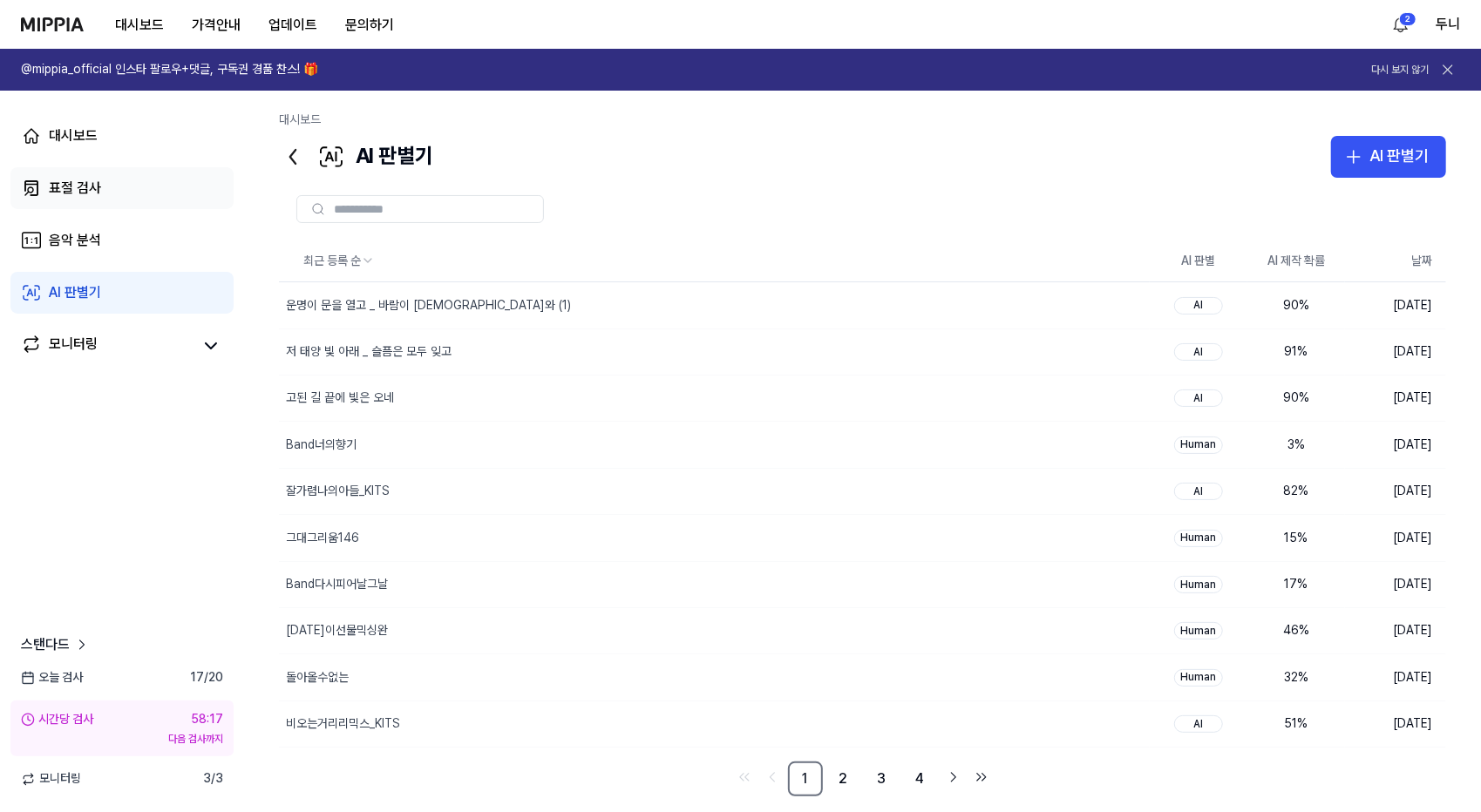
click at [56, 191] on div "표절 검사" at bounding box center [75, 187] width 53 height 21
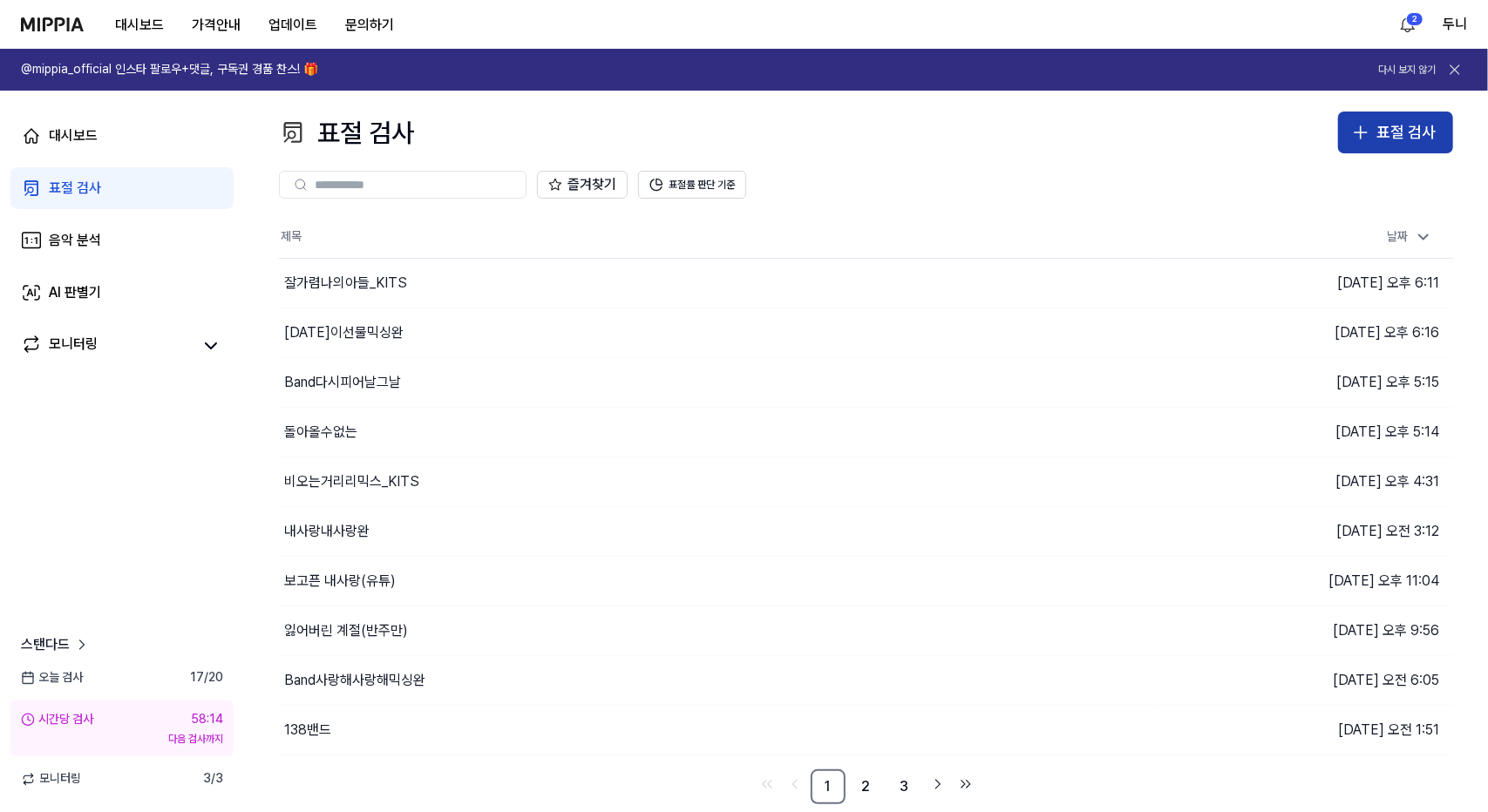
click at [1403, 134] on div "표절 검사" at bounding box center [1406, 133] width 59 height 25
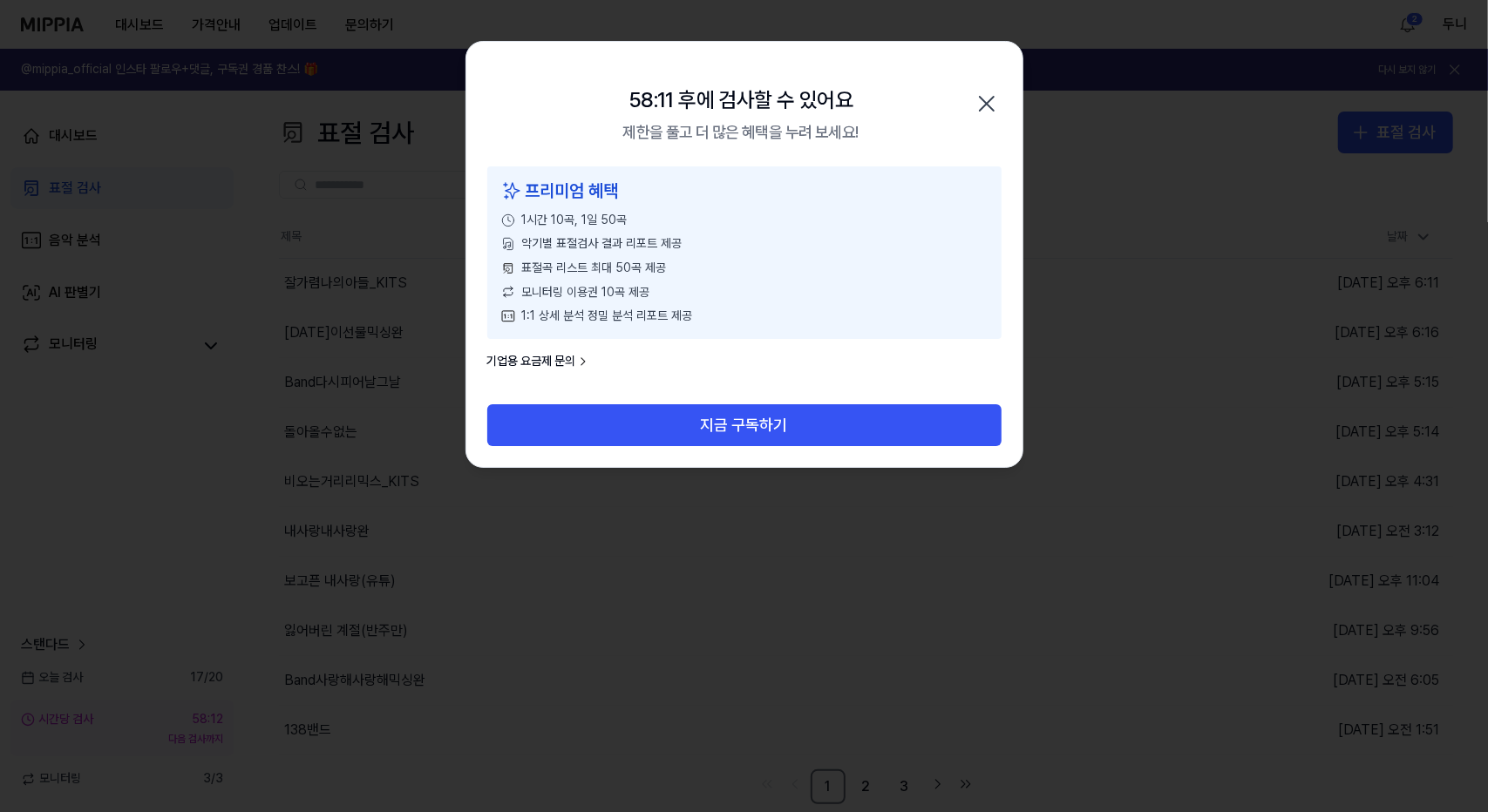
click at [979, 94] on icon "button" at bounding box center [986, 103] width 28 height 28
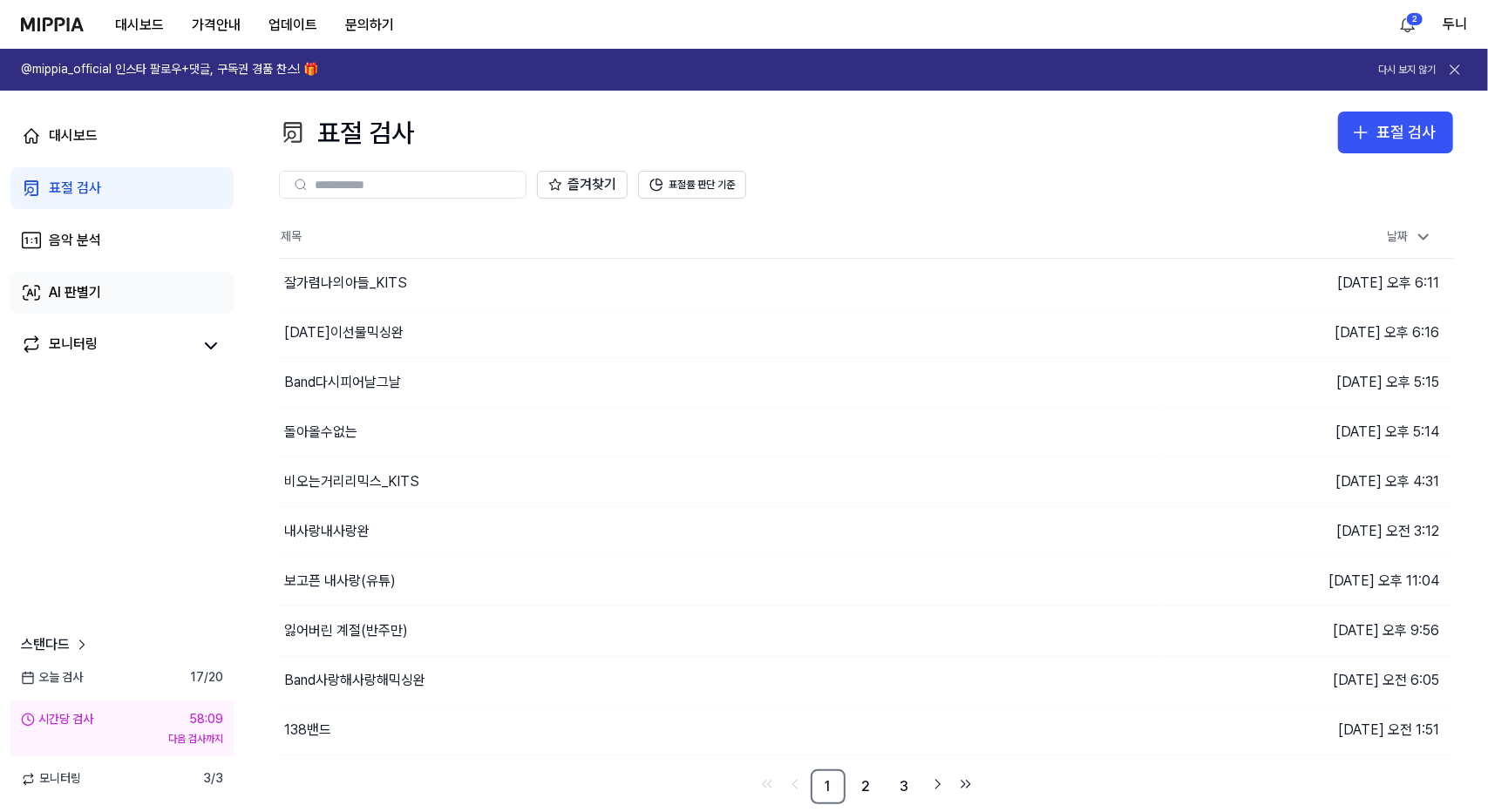
click at [69, 300] on div "AI 판별기" at bounding box center [75, 292] width 53 height 21
